Goal: Find specific page/section: Find specific page/section

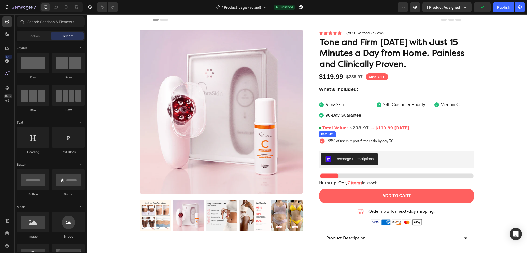
click at [400, 144] on div "95% of users report firmer skin by day 30" at bounding box center [396, 141] width 155 height 8
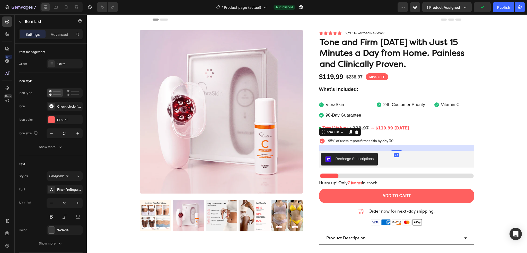
click at [400, 144] on div "95% of users report firmer skin by day 30" at bounding box center [396, 141] width 155 height 8
click at [399, 138] on div "95% of users report firmer skin by day 30" at bounding box center [396, 141] width 155 height 8
click at [387, 143] on p "95% of users report firmer skin by day 30" at bounding box center [360, 141] width 65 height 6
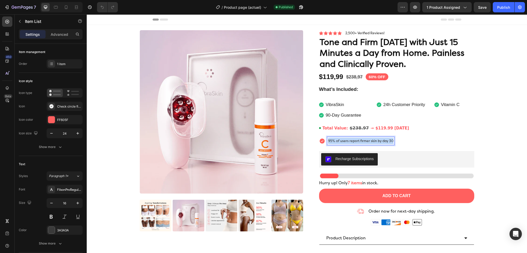
click at [387, 143] on p "95% of users report firmer skin by day 30" at bounding box center [360, 141] width 65 height 6
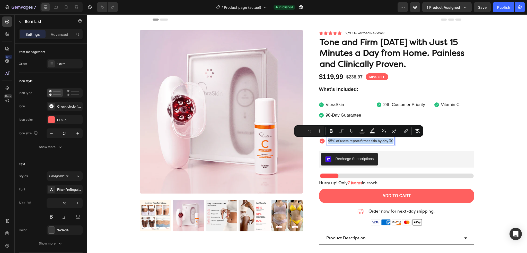
click at [387, 143] on p "95% of users report firmer skin by day 30" at bounding box center [360, 141] width 65 height 6
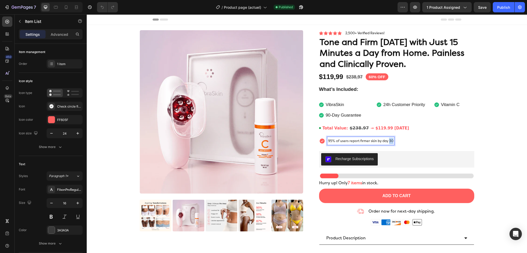
click at [387, 143] on p "95% of users report firmer skin by day 30" at bounding box center [360, 141] width 65 height 6
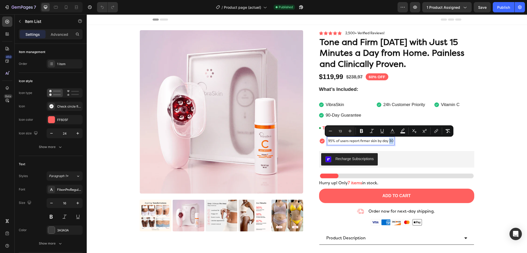
click at [403, 141] on div "95% of users report firmer skin by day 30" at bounding box center [396, 141] width 155 height 8
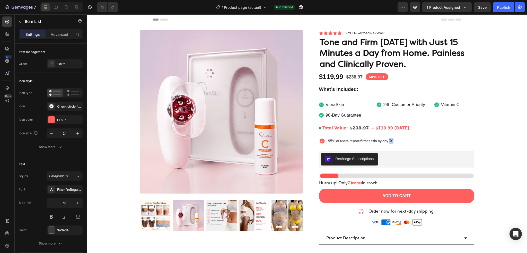
click at [403, 141] on div "95% of users report firmer skin by day 30" at bounding box center [396, 141] width 155 height 8
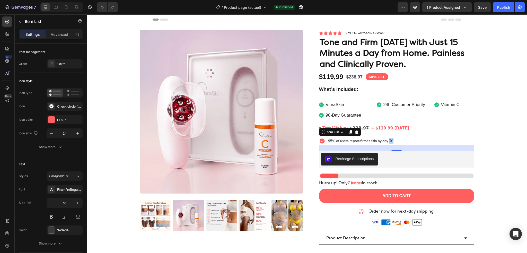
click at [404, 142] on div "95% of users report firmer skin by day 30" at bounding box center [396, 141] width 155 height 8
click at [400, 139] on div "95% of users report firmer skin by day 30" at bounding box center [396, 141] width 155 height 8
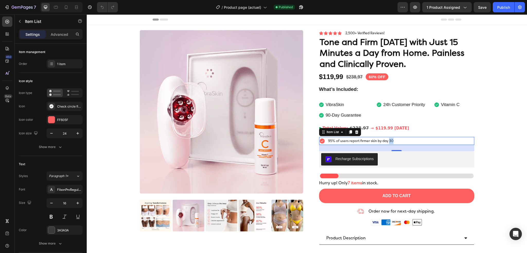
click at [400, 139] on div "95% of users report firmer skin by day 30" at bounding box center [396, 141] width 155 height 8
click at [393, 142] on div "95% of users report firmer skin by day 30" at bounding box center [396, 141] width 155 height 8
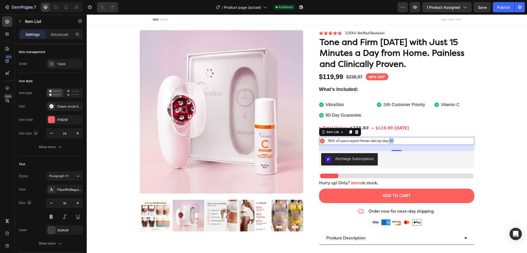
click at [393, 142] on div "95% of users report firmer skin by day 30" at bounding box center [396, 141] width 155 height 8
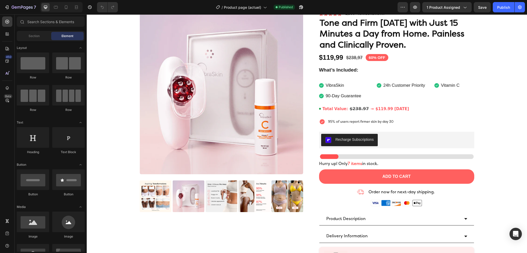
scroll to position [14, 0]
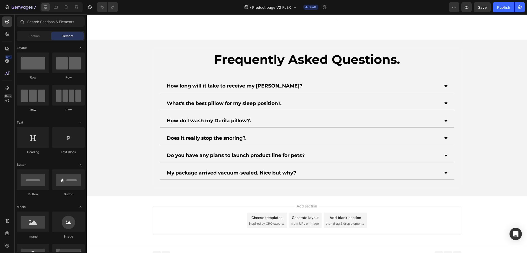
scroll to position [1947, 0]
